Goal: Check status: Check status

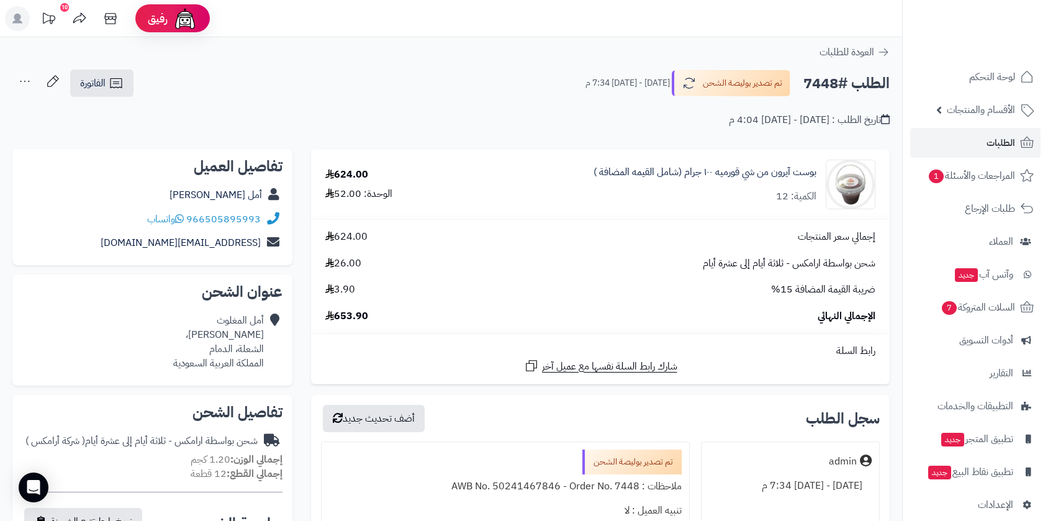
scroll to position [69, 0]
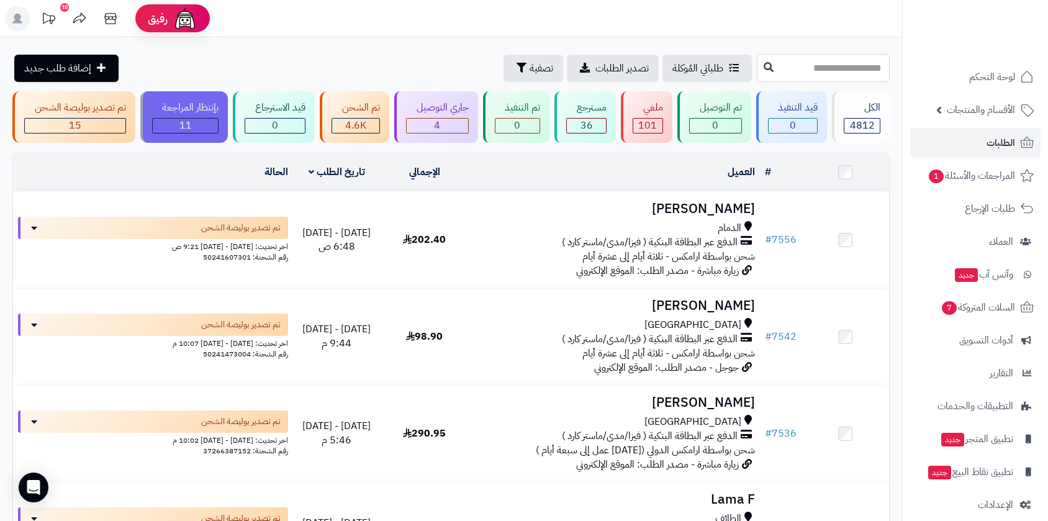
click at [789, 58] on input "text" at bounding box center [823, 68] width 133 height 28
click at [866, 107] on div "الكل" at bounding box center [862, 108] width 37 height 14
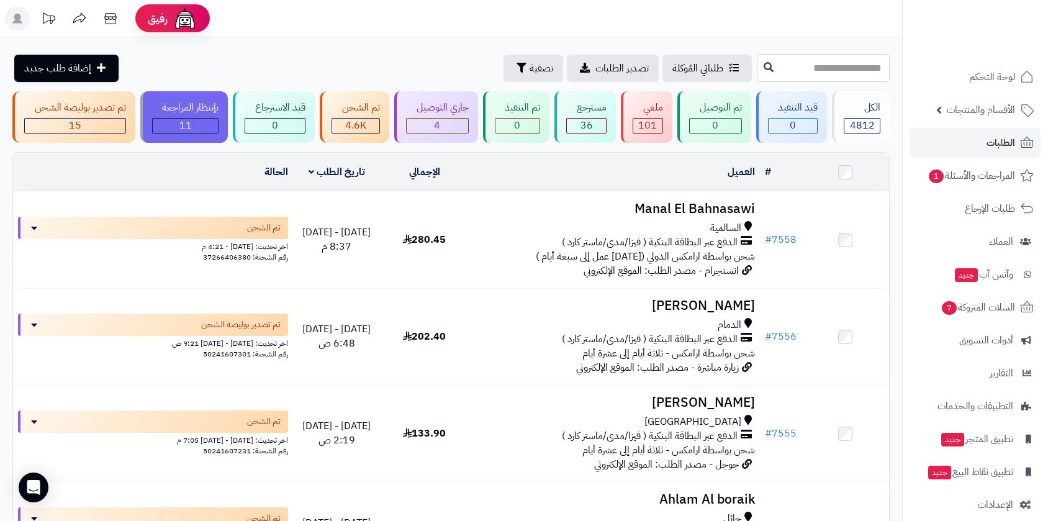
click at [783, 58] on input "text" at bounding box center [823, 68] width 133 height 28
type input "****"
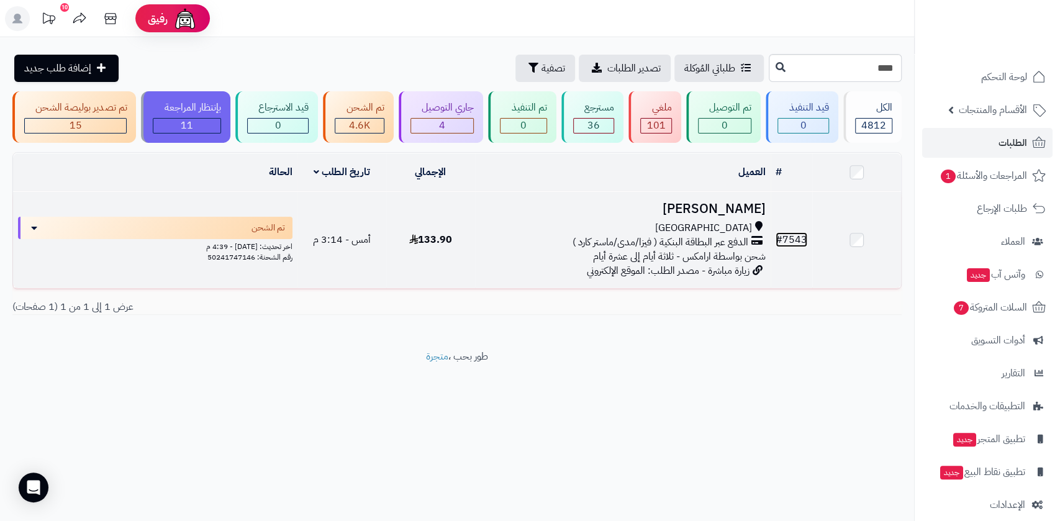
click at [796, 237] on link "# 7543" at bounding box center [792, 239] width 32 height 15
